Goal: Task Accomplishment & Management: Manage account settings

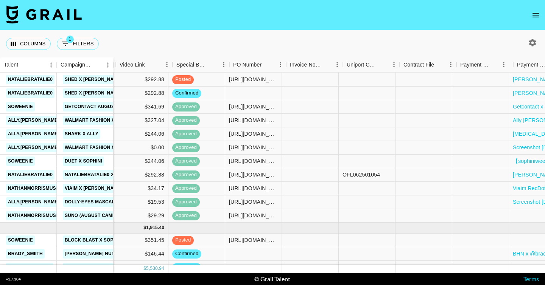
scroll to position [212, 769]
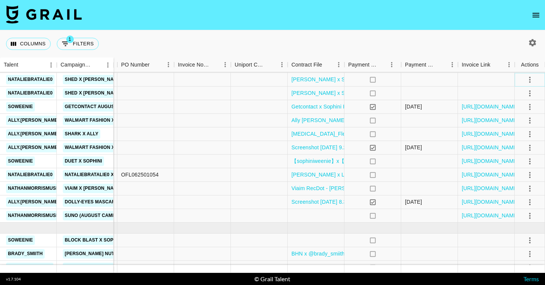
click at [529, 80] on icon "select merge strategy" at bounding box center [530, 80] width 2 height 6
click at [518, 147] on div "Approve" at bounding box center [513, 150] width 23 height 9
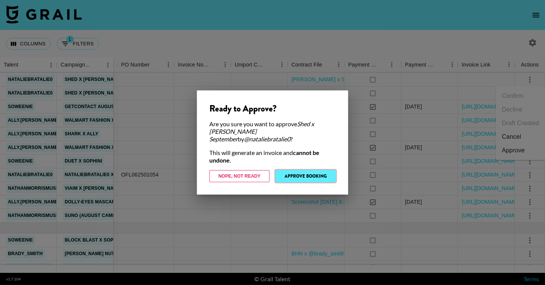
click at [291, 172] on button "Approve Booking" at bounding box center [306, 176] width 60 height 12
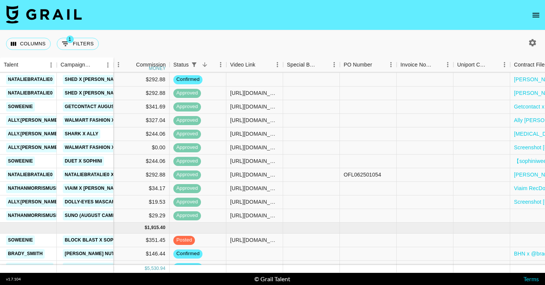
scroll to position [196, 546]
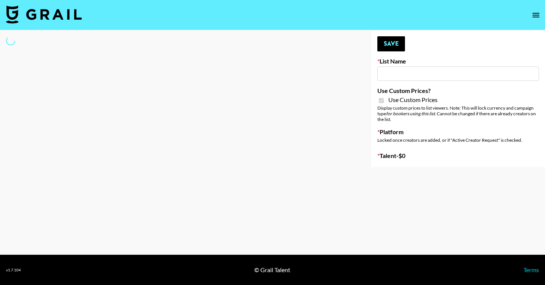
type input "Temu Q4"
checkbox input "true"
select select "Brand"
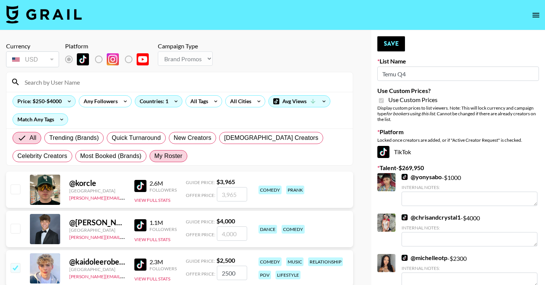
click at [169, 159] on span "My Roster" at bounding box center [168, 156] width 28 height 9
click at [154, 156] on input "My Roster" at bounding box center [154, 156] width 0 height 0
radio input "true"
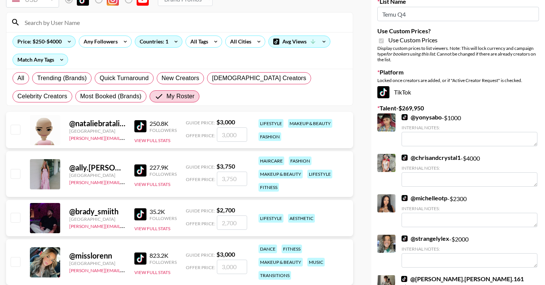
scroll to position [61, 0]
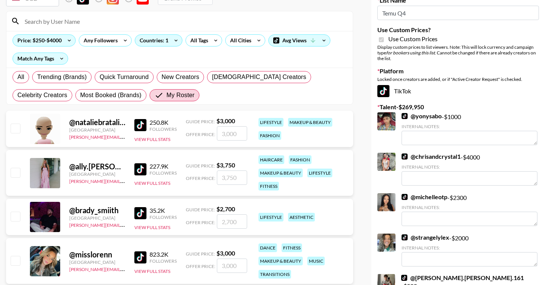
click at [16, 173] on input "checkbox" at bounding box center [15, 172] width 9 height 9
checkbox input "true"
type input "3750"
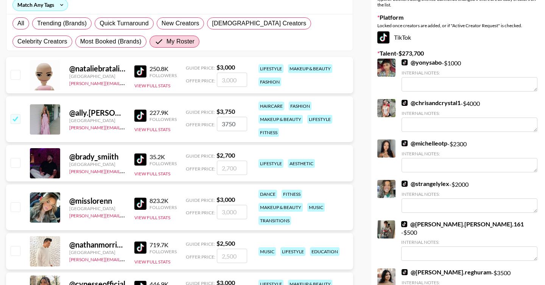
scroll to position [117, 0]
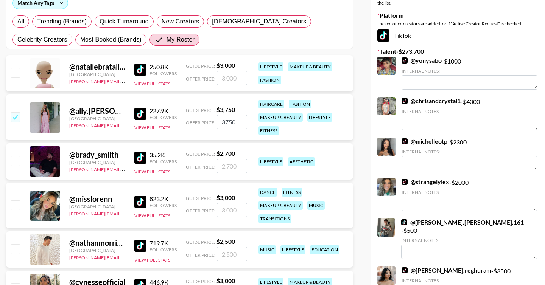
click at [17, 162] on input "checkbox" at bounding box center [15, 160] width 9 height 9
checkbox input "true"
type input "2700"
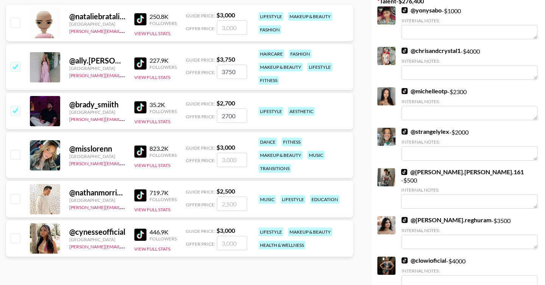
scroll to position [167, 0]
click at [18, 112] on input "checkbox" at bounding box center [15, 110] width 9 height 9
checkbox input "false"
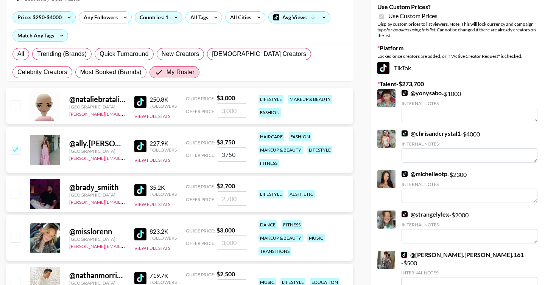
scroll to position [53, 0]
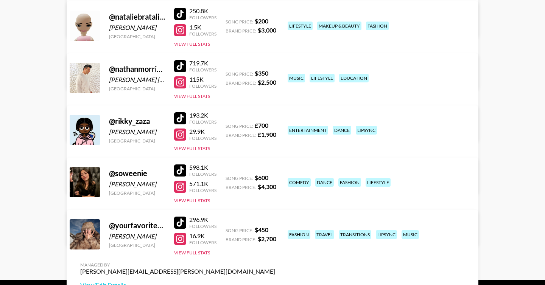
scroll to position [401, 0]
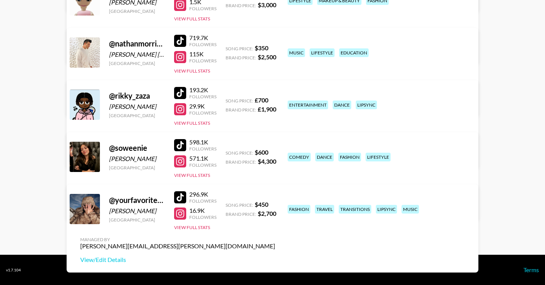
click at [275, 204] on link "View/Edit Details" at bounding box center [177, 208] width 195 height 8
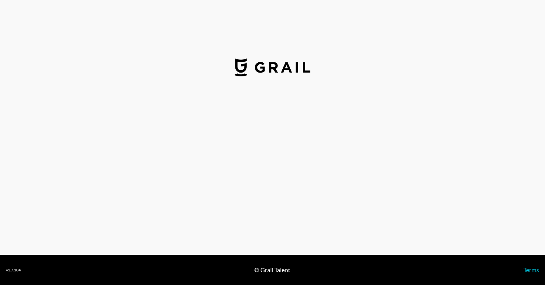
select select "USD"
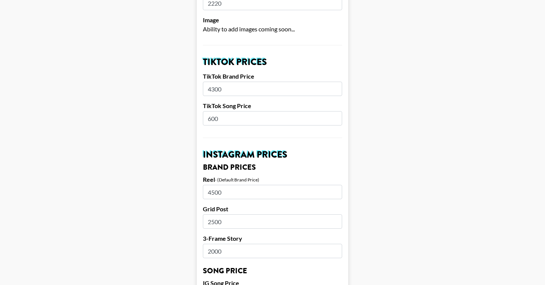
scroll to position [239, 0]
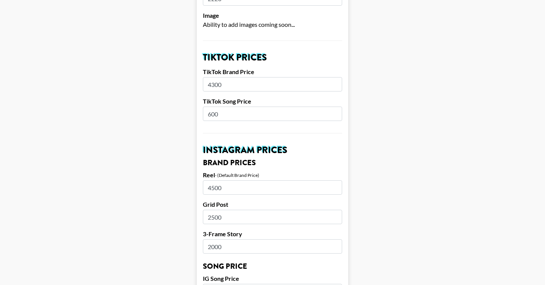
click at [215, 77] on input "4300" at bounding box center [272, 84] width 139 height 14
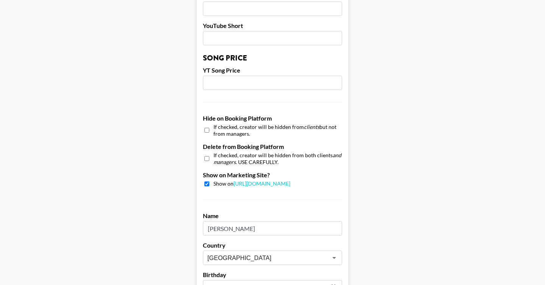
scroll to position [742, 0]
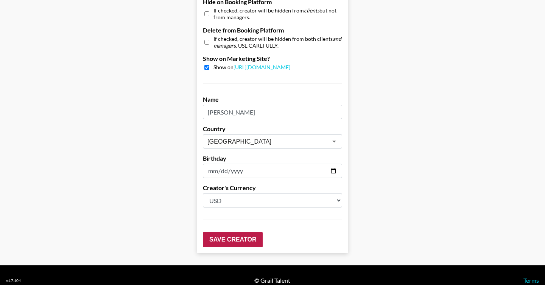
type input "4000"
click at [223, 232] on input "Save Creator" at bounding box center [233, 239] width 60 height 15
click at [237, 232] on input "Save Creator" at bounding box center [233, 239] width 60 height 15
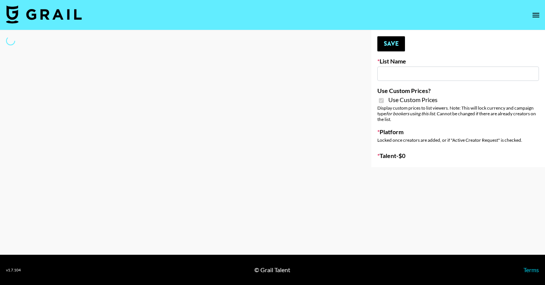
type input "Temu Q4"
checkbox input "true"
select select "Brand"
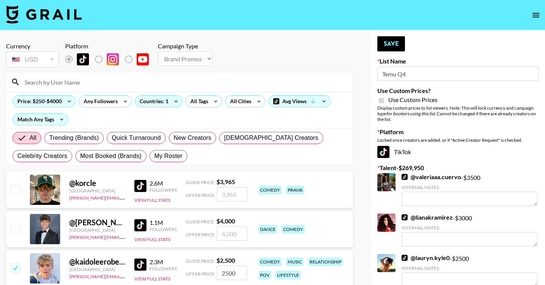
click at [162, 154] on span "My Roster" at bounding box center [168, 156] width 28 height 9
click at [154, 156] on input "My Roster" at bounding box center [154, 156] width 0 height 0
radio input "true"
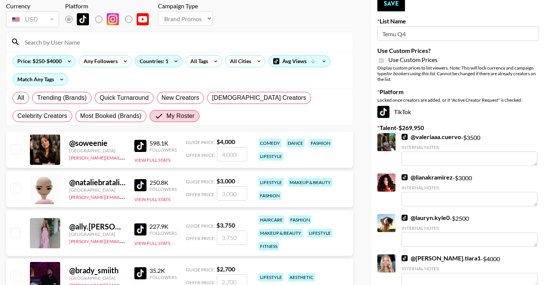
scroll to position [50, 0]
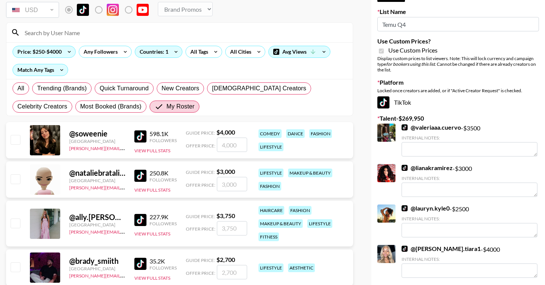
click at [15, 138] on input "checkbox" at bounding box center [15, 139] width 9 height 9
checkbox input "true"
type input "4000"
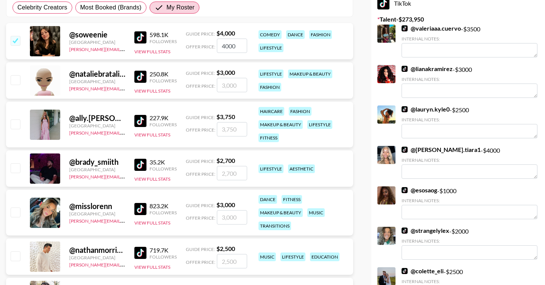
click at [16, 126] on input "checkbox" at bounding box center [15, 124] width 9 height 9
checkbox input "true"
type input "3750"
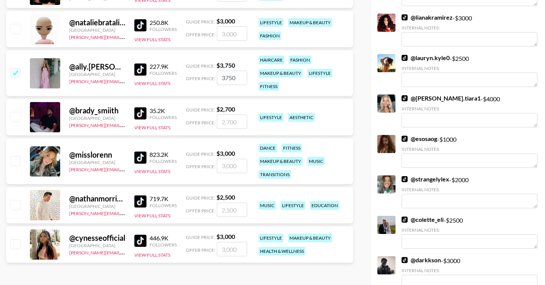
scroll to position [0, 0]
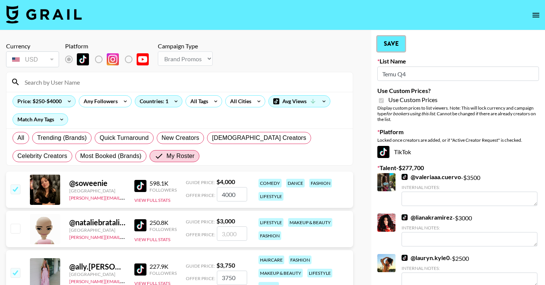
click at [387, 48] on button "Save" at bounding box center [391, 43] width 28 height 15
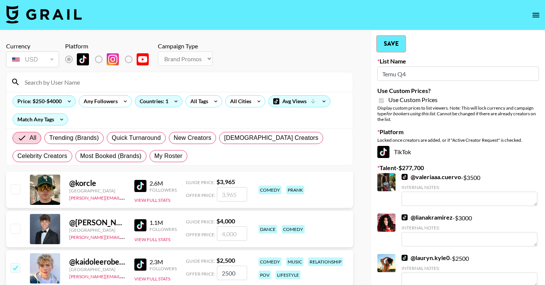
radio input "true"
